Goal: Check status: Check status

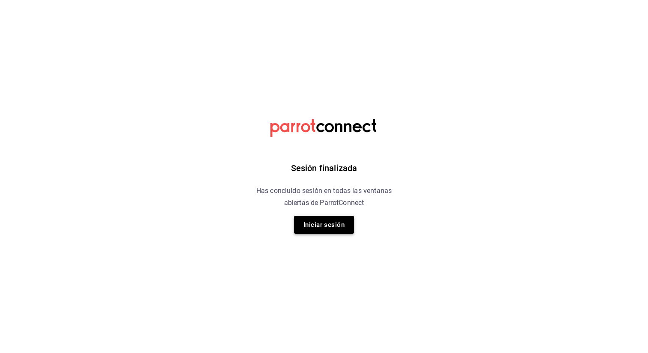
click at [315, 230] on button "Iniciar sesión" at bounding box center [324, 225] width 60 height 18
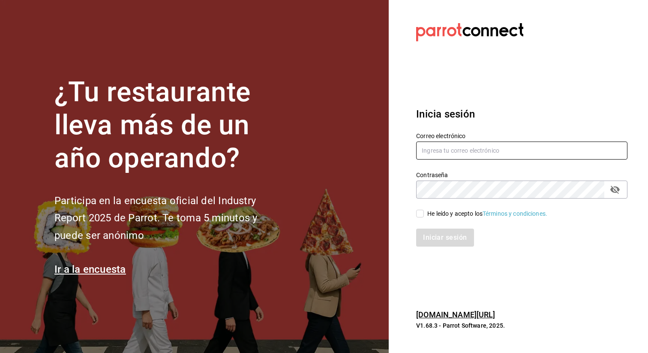
type input "[EMAIL_ADDRESS][DOMAIN_NAME]"
click at [418, 215] on input "He leído y acepto los Términos y condiciones." at bounding box center [420, 214] width 8 height 8
checkbox input "true"
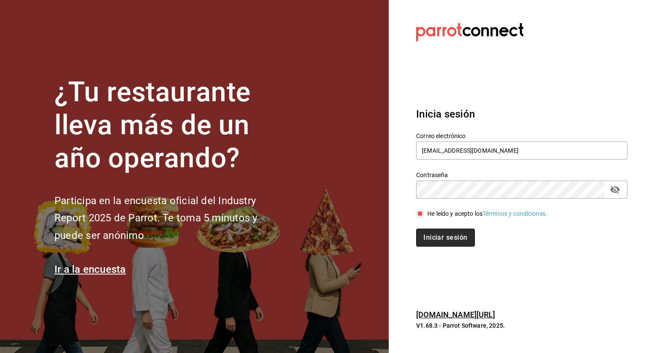
click at [446, 237] on button "Iniciar sesión" at bounding box center [445, 237] width 58 height 18
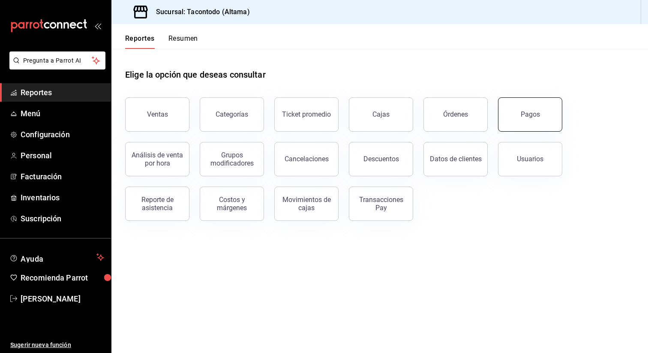
click at [514, 117] on button "Pagos" at bounding box center [530, 114] width 64 height 34
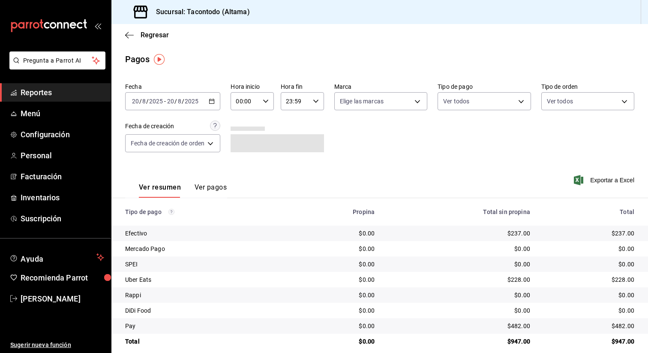
click at [217, 105] on div "2025-08-20 20 / 8 / 2025 - 2025-08-20 20 / 8 / 2025" at bounding box center [172, 101] width 95 height 18
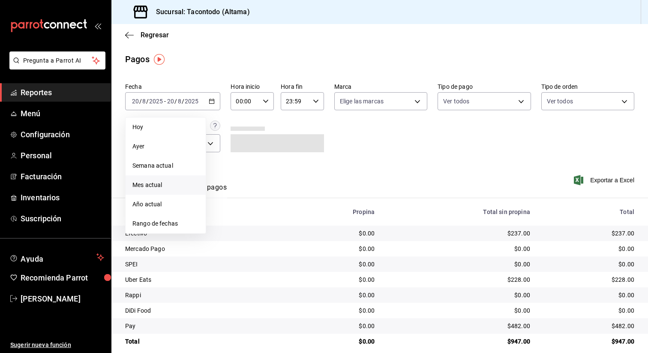
click at [179, 186] on span "Mes actual" at bounding box center [165, 184] width 66 height 9
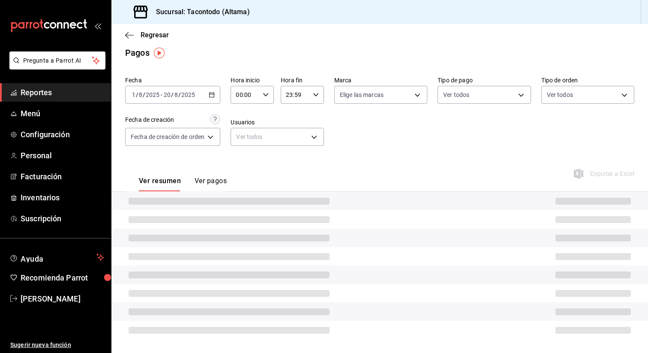
scroll to position [10, 0]
